Goal: Information Seeking & Learning: Learn about a topic

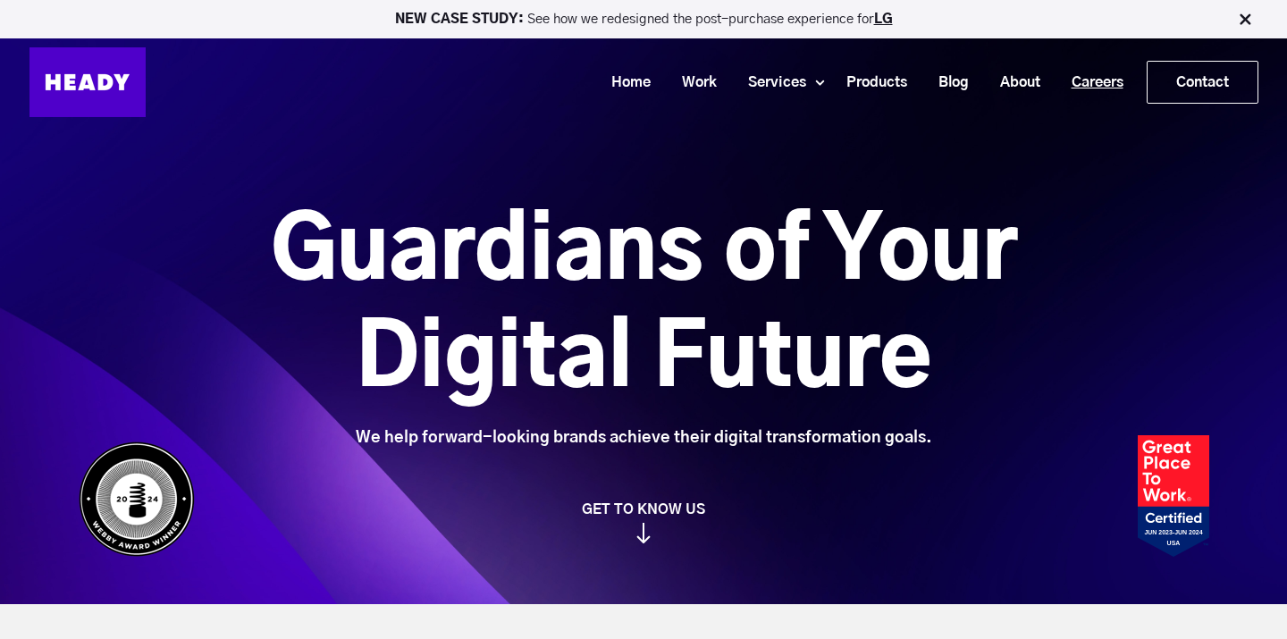
click at [1097, 87] on link "Careers" at bounding box center [1091, 82] width 83 height 33
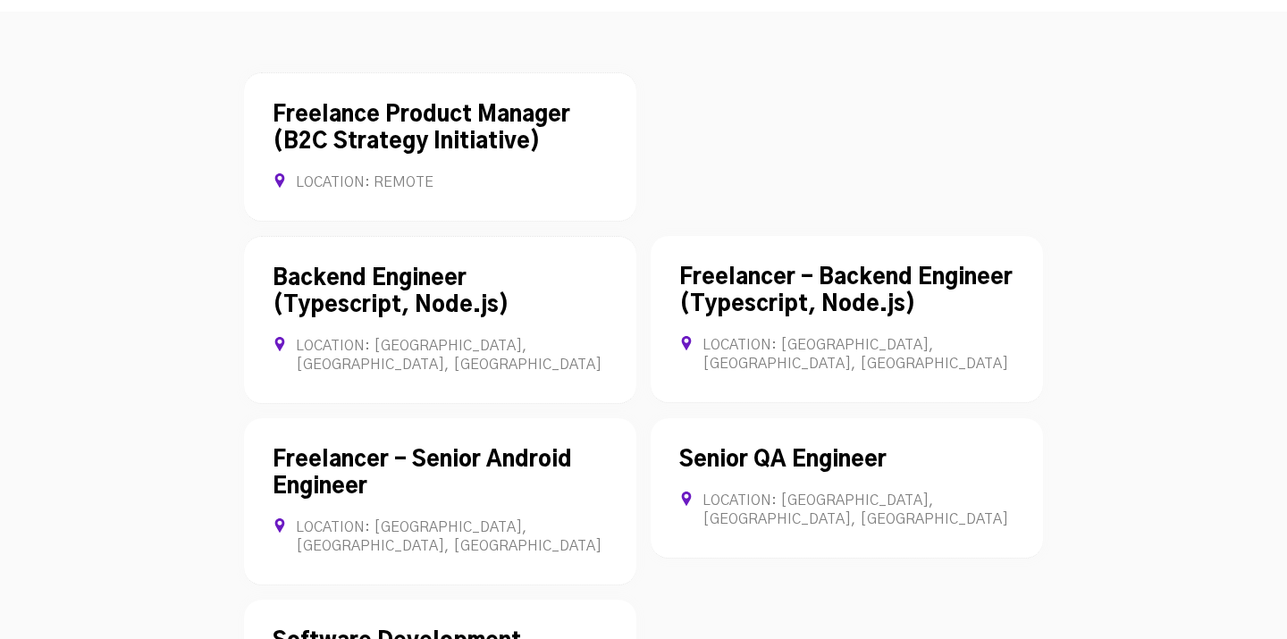
scroll to position [4845, 0]
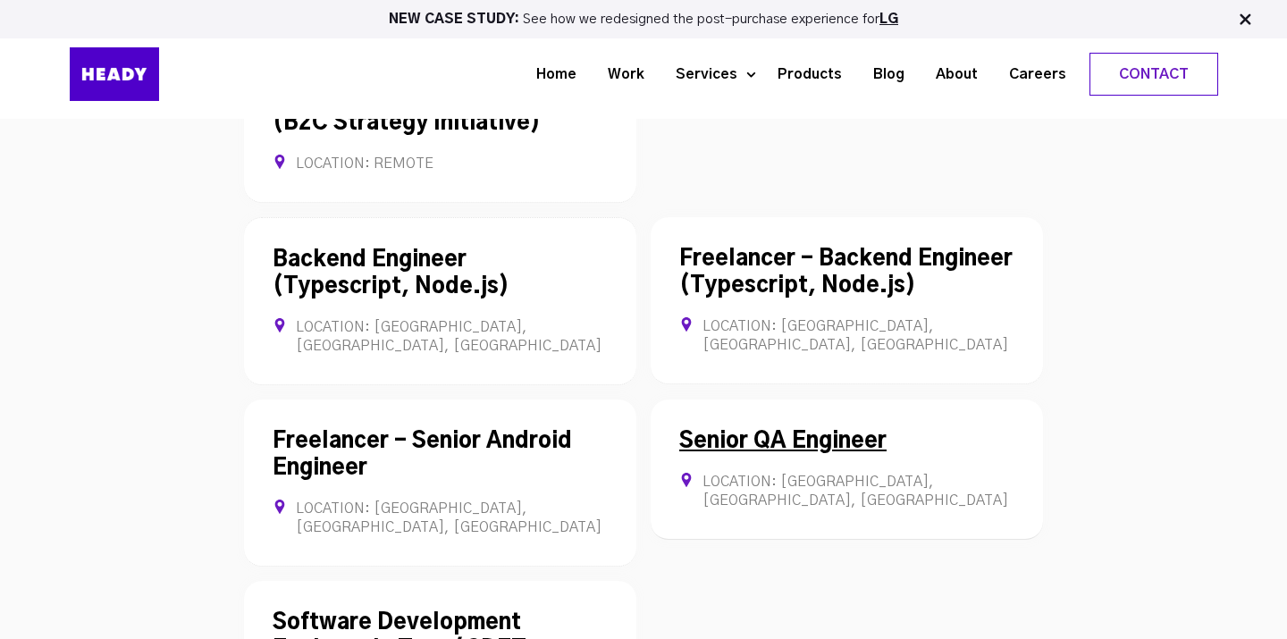
scroll to position [4710, 0]
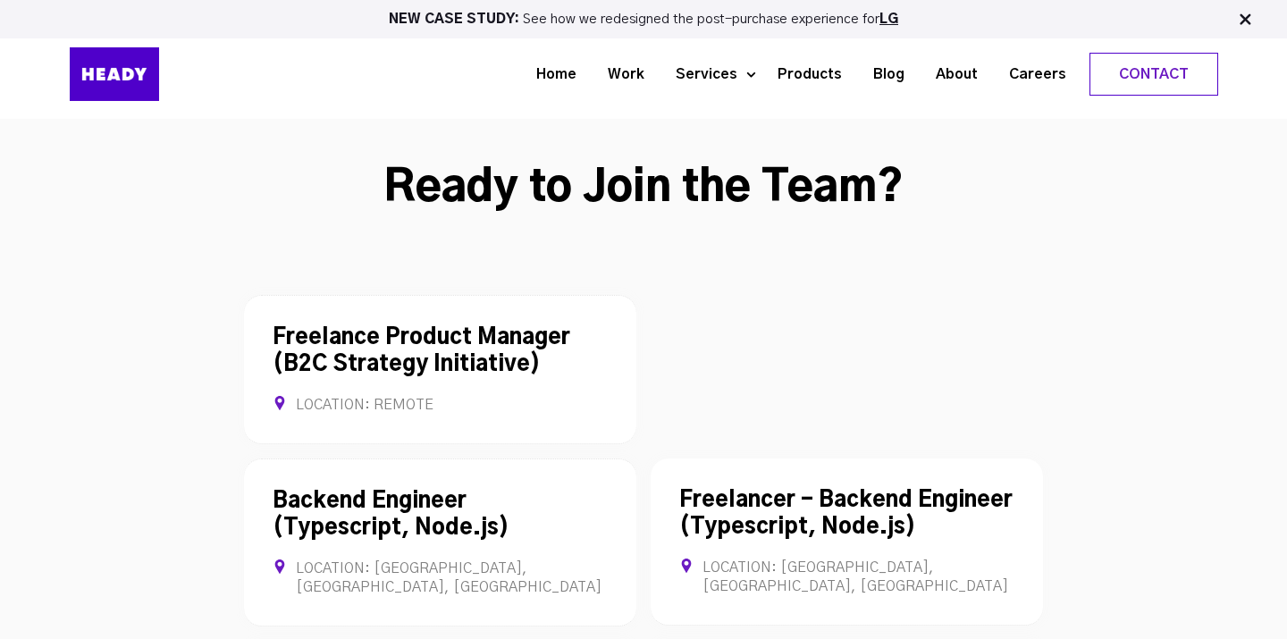
scroll to position [4711, 0]
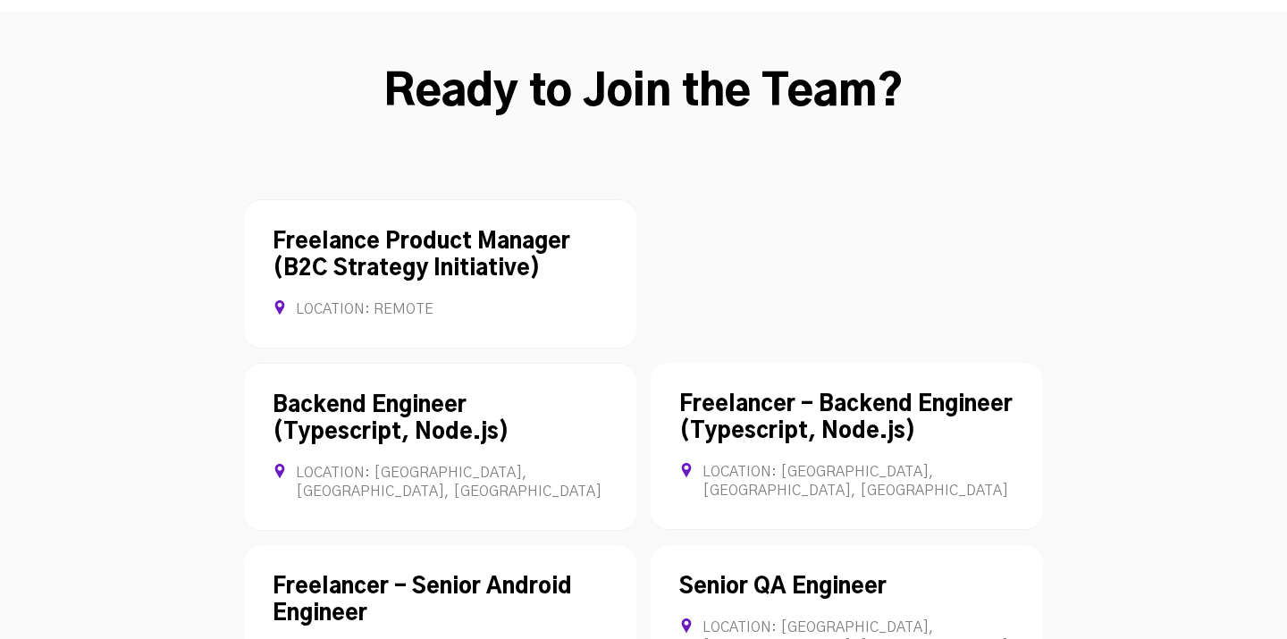
scroll to position [4823, 0]
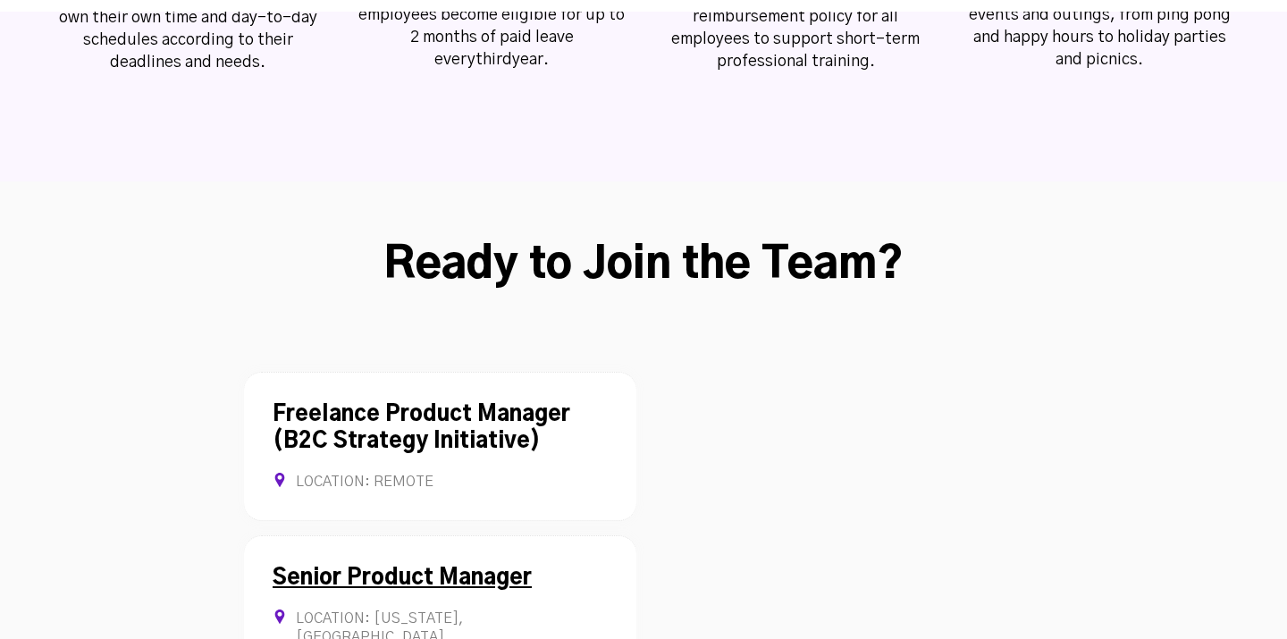
scroll to position [4645, 0]
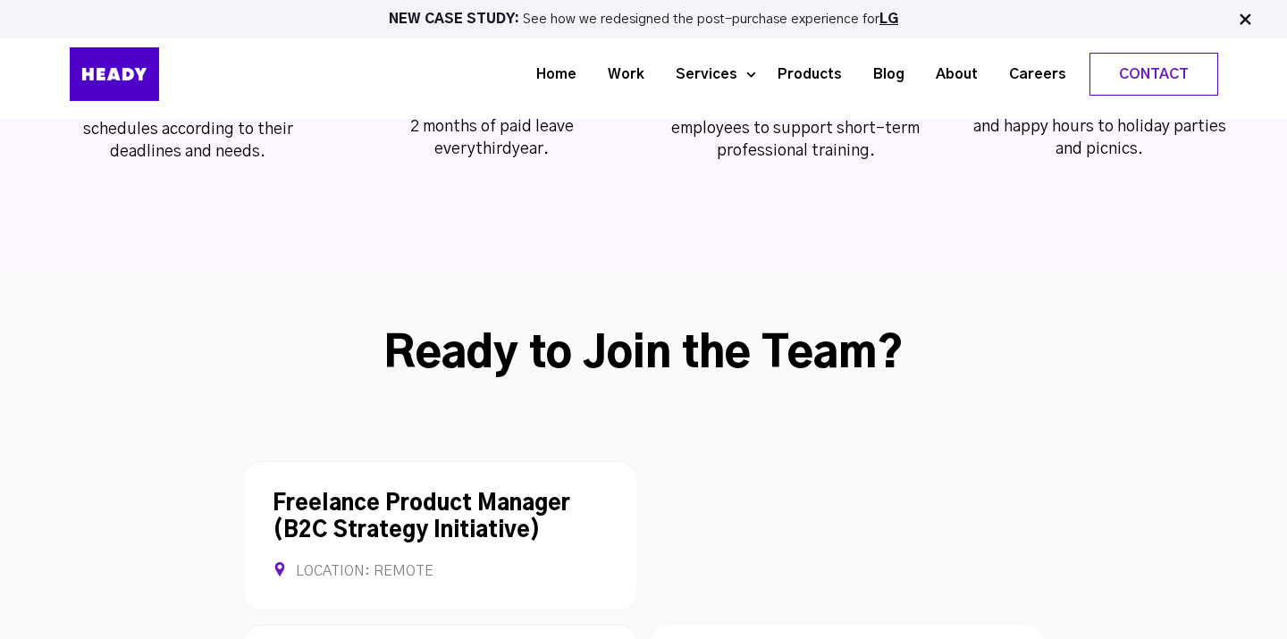
scroll to position [4203, 0]
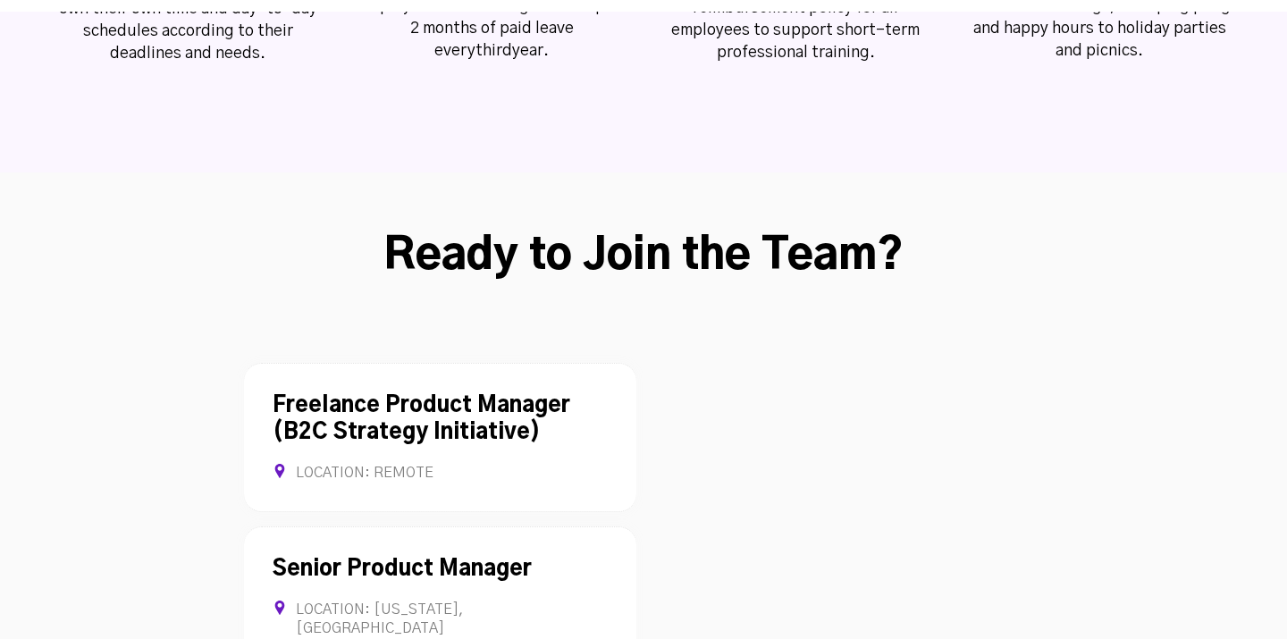
scroll to position [4707, 0]
